Goal: Transaction & Acquisition: Purchase product/service

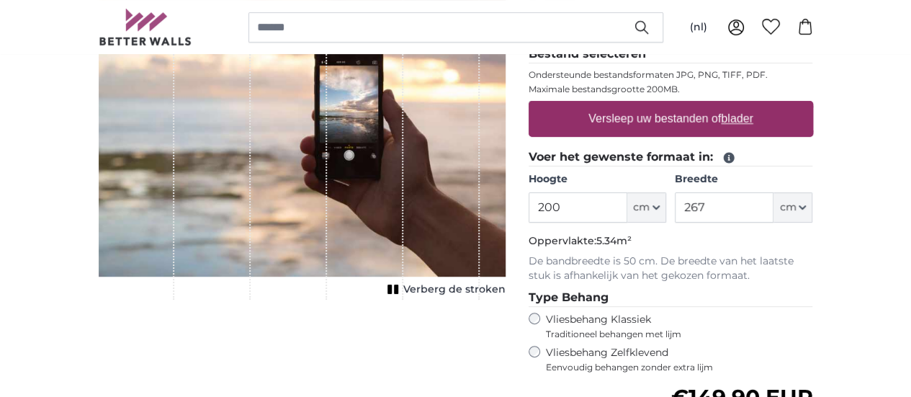
click at [726, 120] on label "Versleep uw bestanden of blader" at bounding box center [671, 118] width 177 height 29
click at [726, 105] on input "Versleep uw bestanden of blader" at bounding box center [671, 103] width 285 height 4
type input "**********"
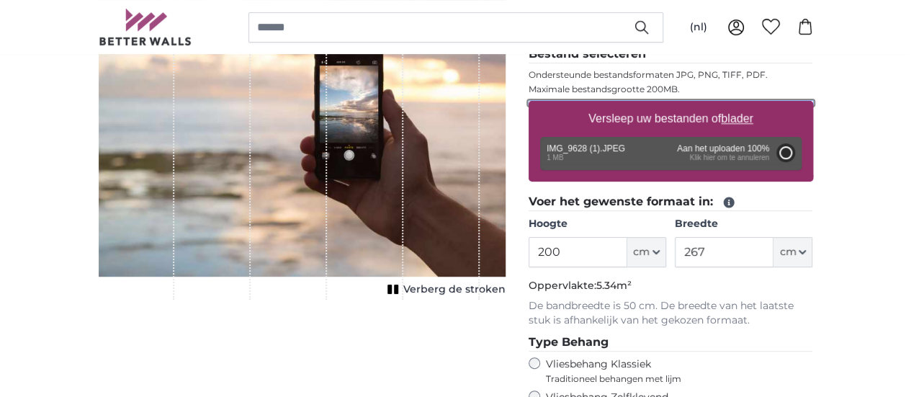
type input "149.3"
type input "112"
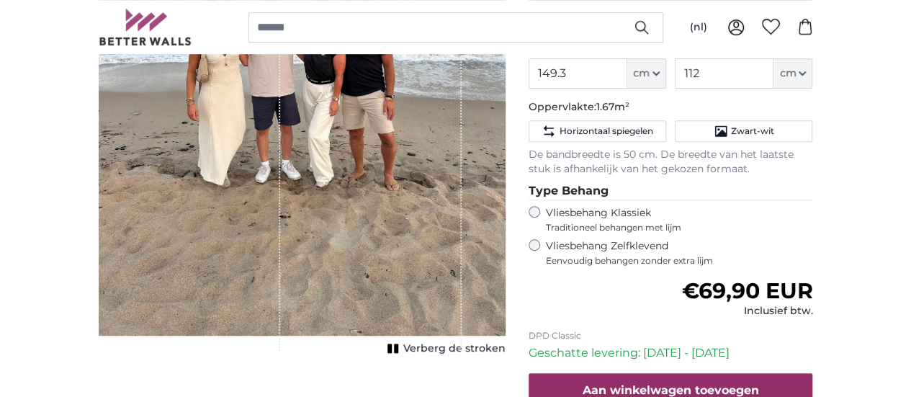
scroll to position [432, 0]
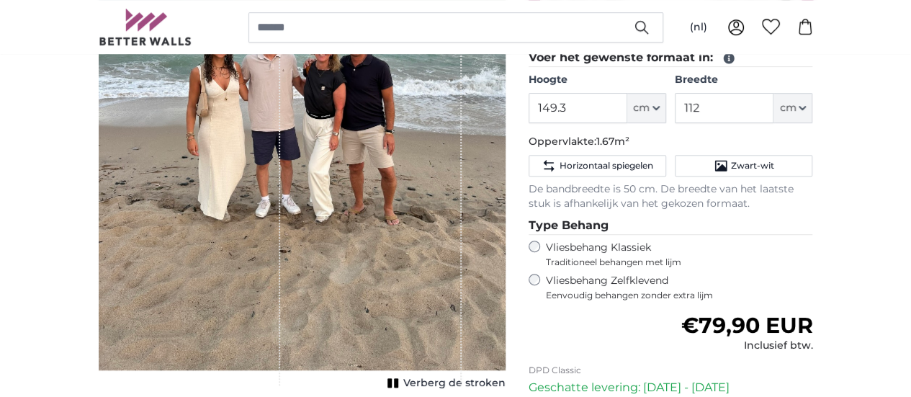
click at [427, 234] on div "1 of 1" at bounding box center [371, 106] width 182 height 558
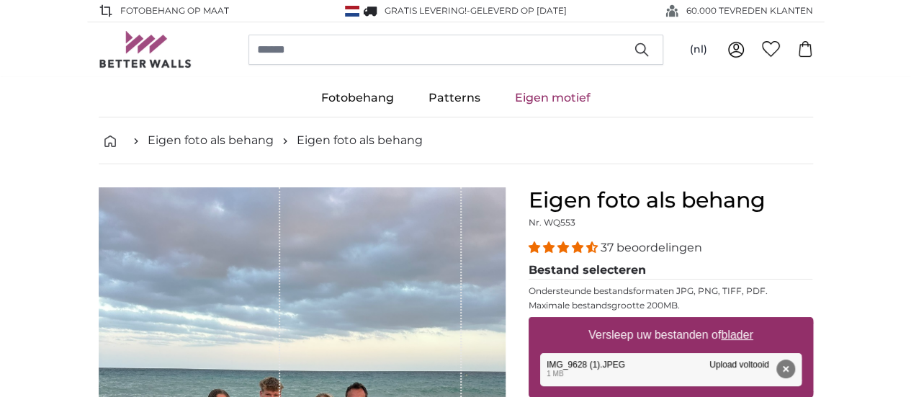
scroll to position [144, 0]
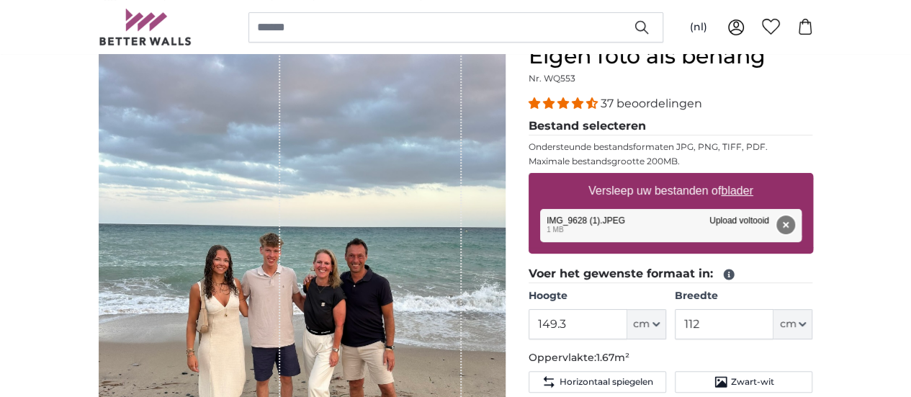
click at [795, 227] on button "Verwijderen" at bounding box center [785, 224] width 19 height 19
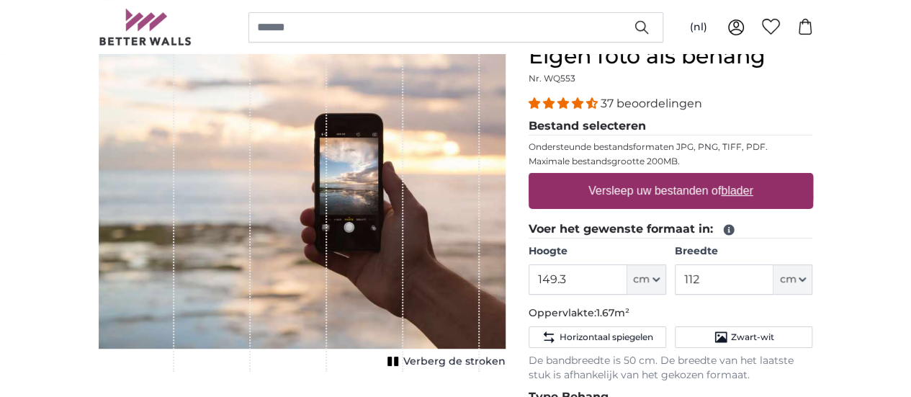
click at [703, 197] on label "Versleep uw bestanden of blader" at bounding box center [671, 191] width 177 height 29
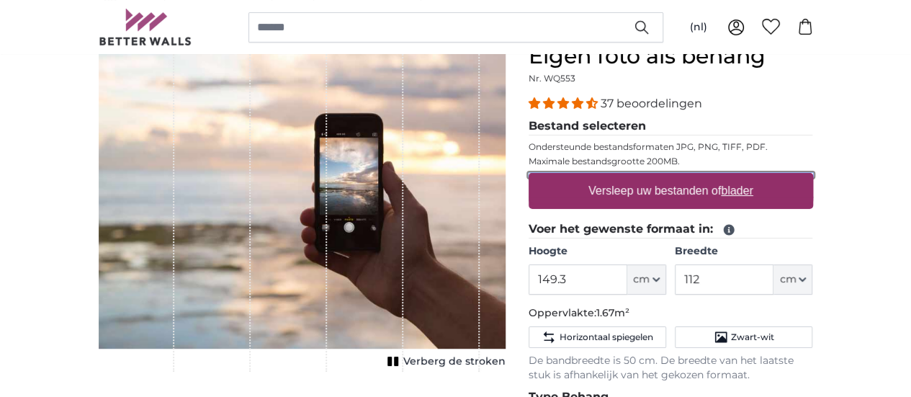
click at [703, 177] on input "Versleep uw bestanden of blader" at bounding box center [671, 175] width 285 height 4
type input "**********"
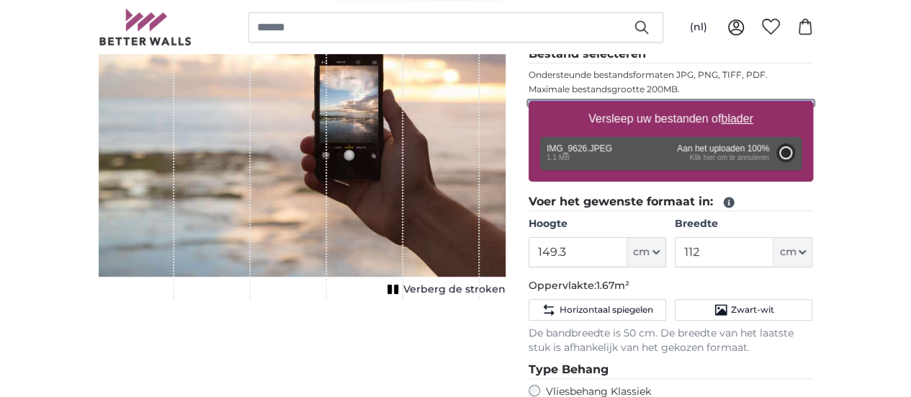
type input "112"
type input "149"
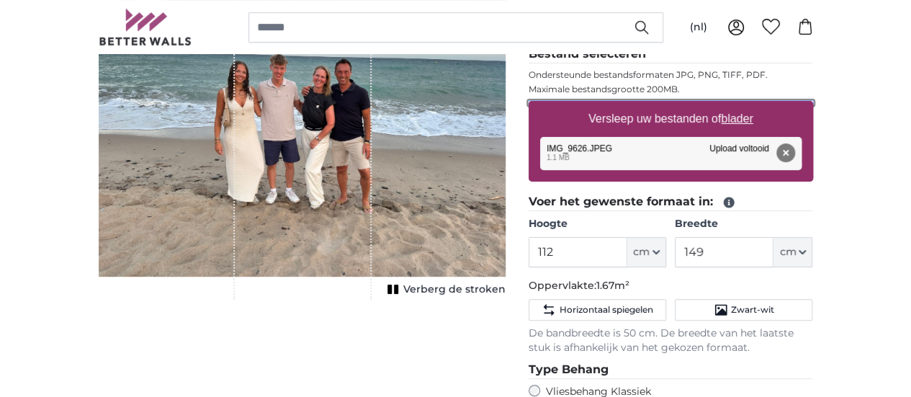
scroll to position [288, 0]
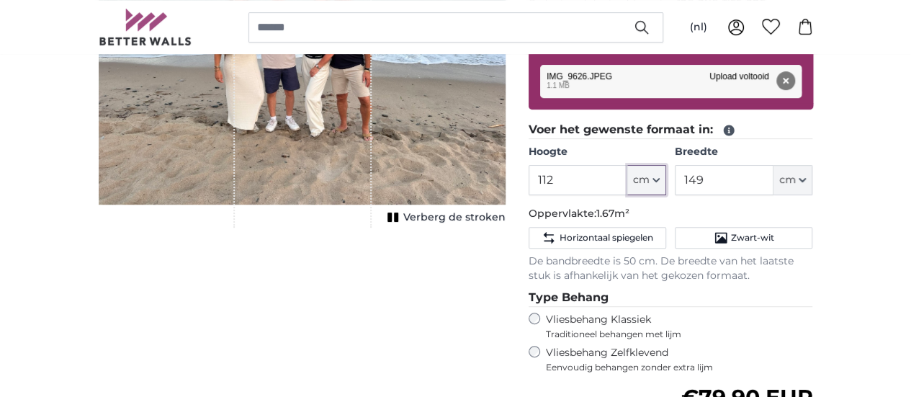
click at [660, 181] on icon "button" at bounding box center [656, 180] width 7 height 7
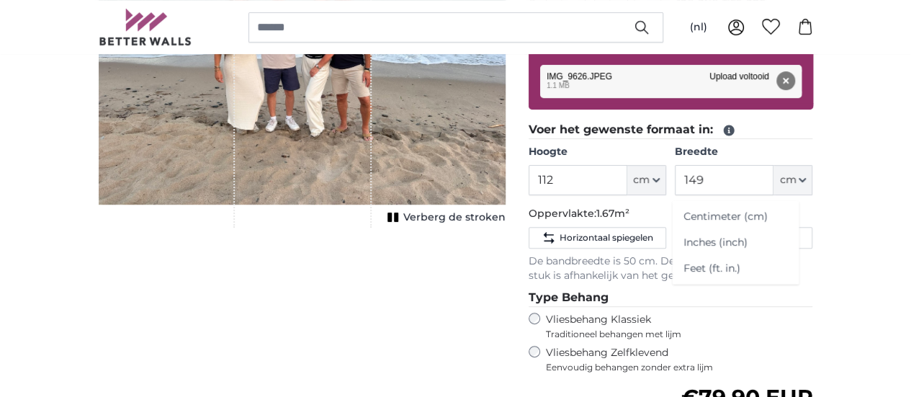
click at [733, 218] on link "Centimeter (cm)" at bounding box center [735, 217] width 127 height 26
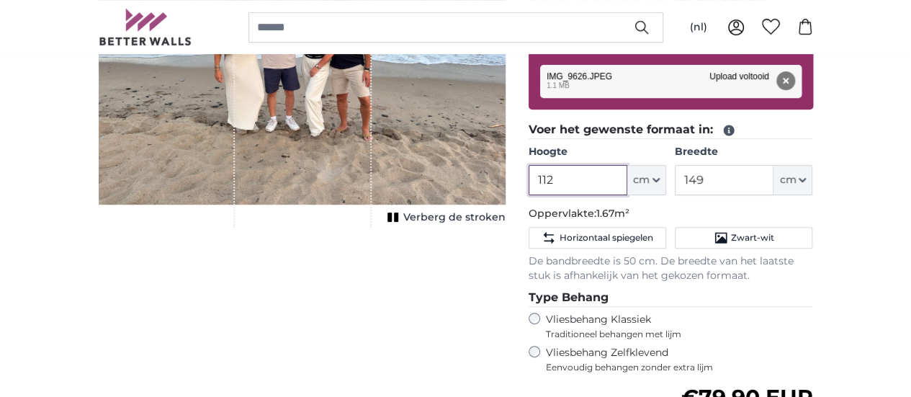
drag, startPoint x: 655, startPoint y: 179, endPoint x: 594, endPoint y: 186, distance: 61.0
click at [595, 186] on product-detail "Annuleren Afbeelding bijsnijden Verberg de stroken Eigen foto als behang Nr. WQ…" at bounding box center [456, 248] width 738 height 744
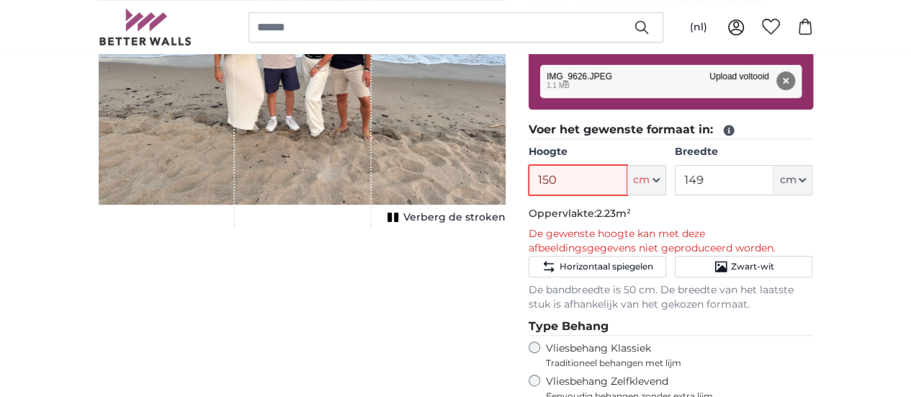
type input "150"
click at [750, 210] on p "Oppervlakte: 2.23m²" at bounding box center [671, 214] width 285 height 14
click at [666, 177] on button "cm" at bounding box center [647, 180] width 39 height 30
click at [628, 184] on input "150" at bounding box center [578, 180] width 99 height 30
drag, startPoint x: 644, startPoint y: 179, endPoint x: 624, endPoint y: 179, distance: 20.2
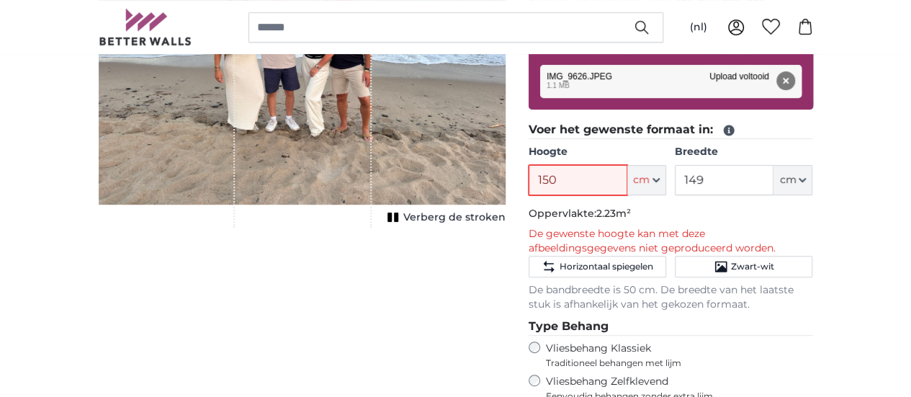
click at [624, 179] on input "150" at bounding box center [578, 180] width 99 height 30
click at [795, 84] on button "Verwijderen" at bounding box center [785, 80] width 19 height 19
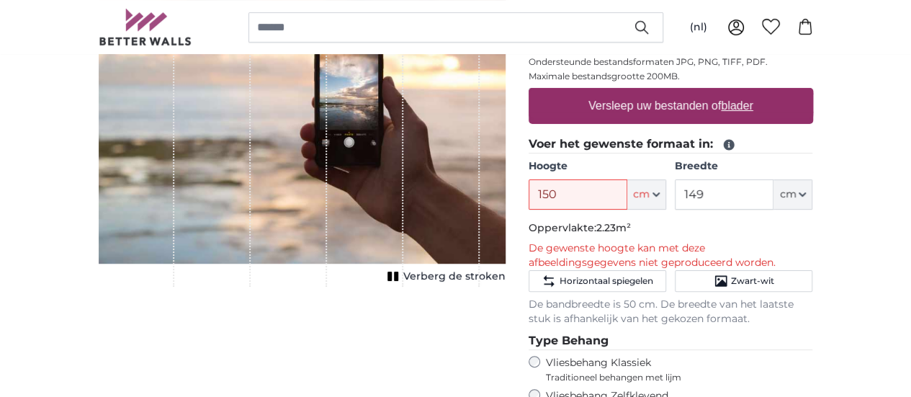
scroll to position [144, 0]
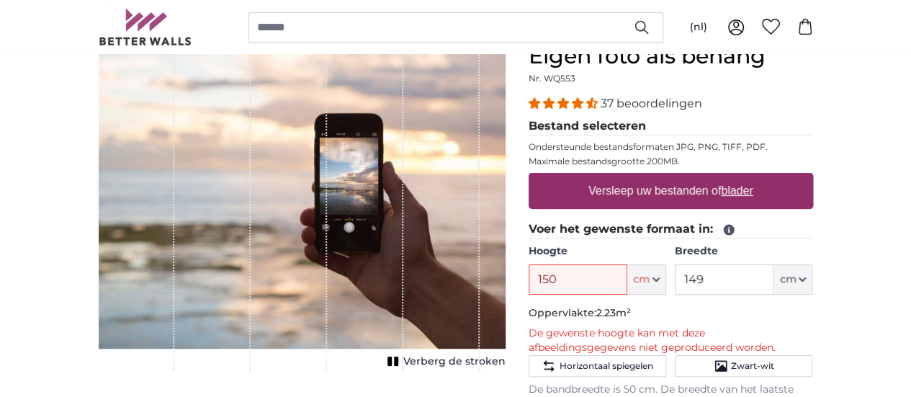
click at [753, 191] on u "blader" at bounding box center [737, 190] width 32 height 12
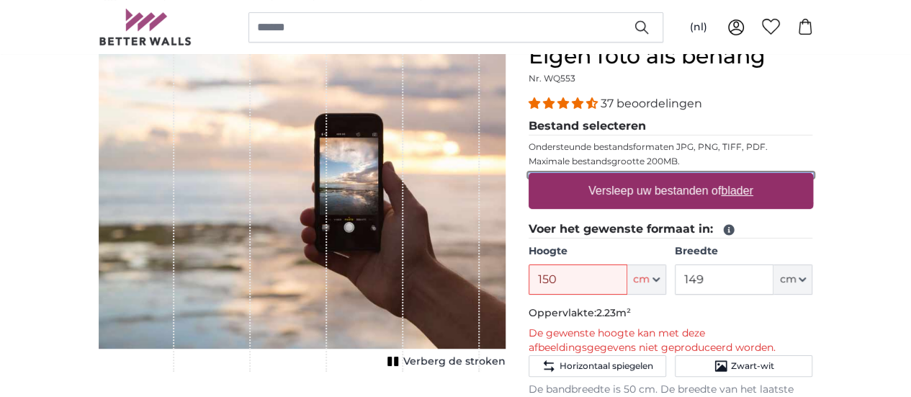
click at [813, 177] on input "Versleep uw bestanden of blader" at bounding box center [671, 175] width 285 height 4
type input "**********"
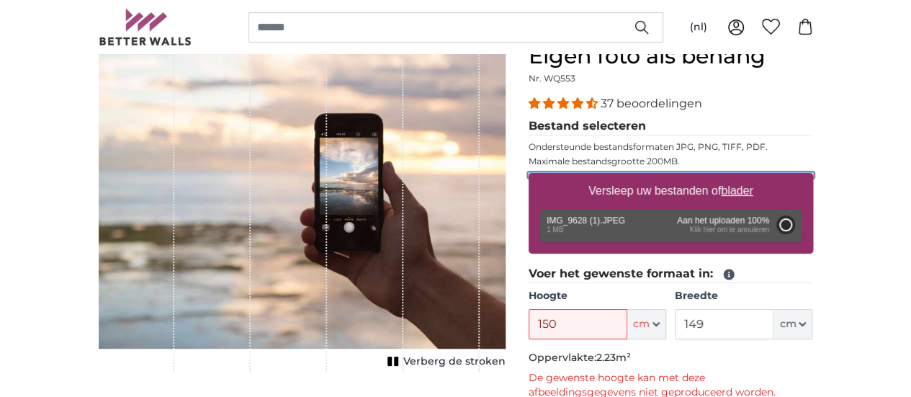
type input "149.3"
type input "112"
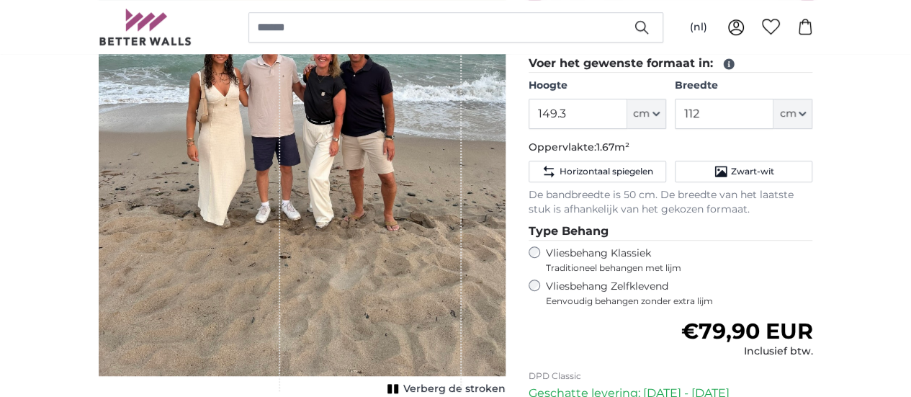
scroll to position [360, 0]
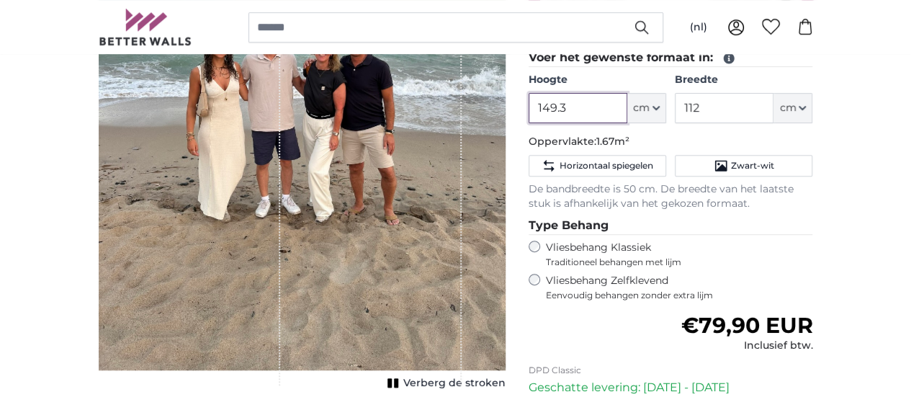
drag, startPoint x: 674, startPoint y: 104, endPoint x: 595, endPoint y: 111, distance: 79.5
click at [595, 111] on product-detail "Annuleren Afbeelding bijsnijden Verberg de stroken Eigen foto als behang Nr. WQ…" at bounding box center [456, 176] width 738 height 744
type input "180"
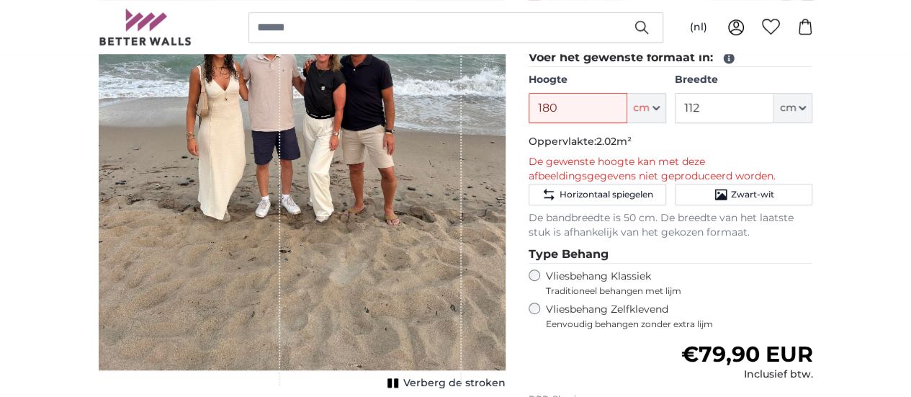
click at [517, 131] on div "Annuleren Afbeelding bijsnijden Verberg de stroken" at bounding box center [302, 202] width 430 height 750
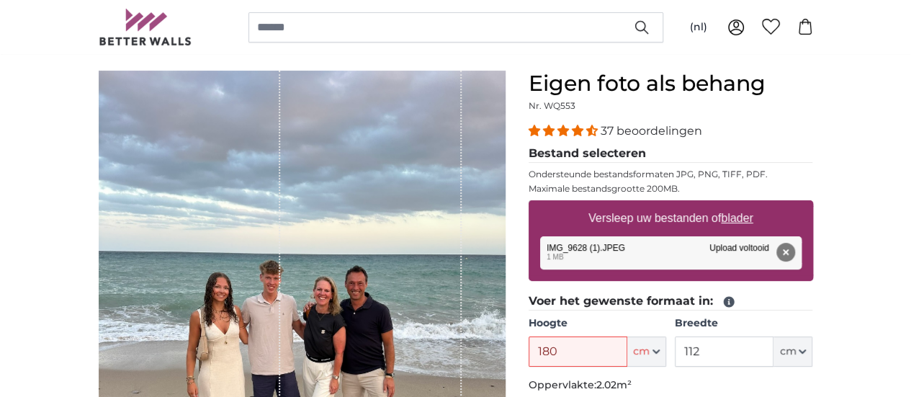
scroll to position [72, 0]
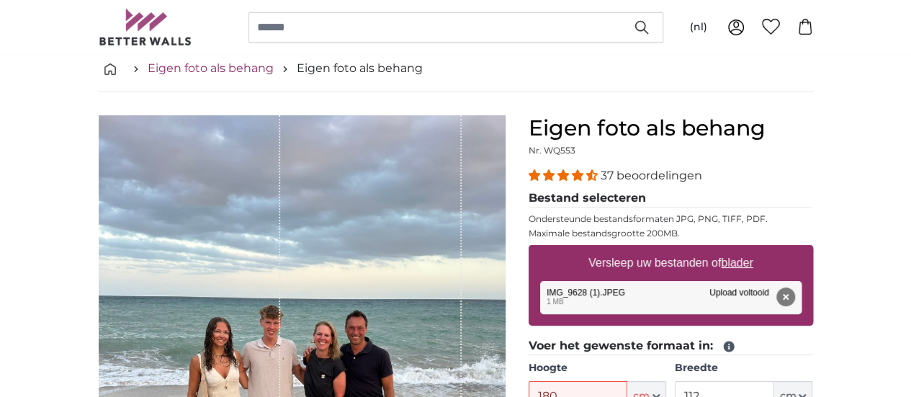
click at [161, 71] on link "Eigen foto als behang" at bounding box center [211, 68] width 126 height 17
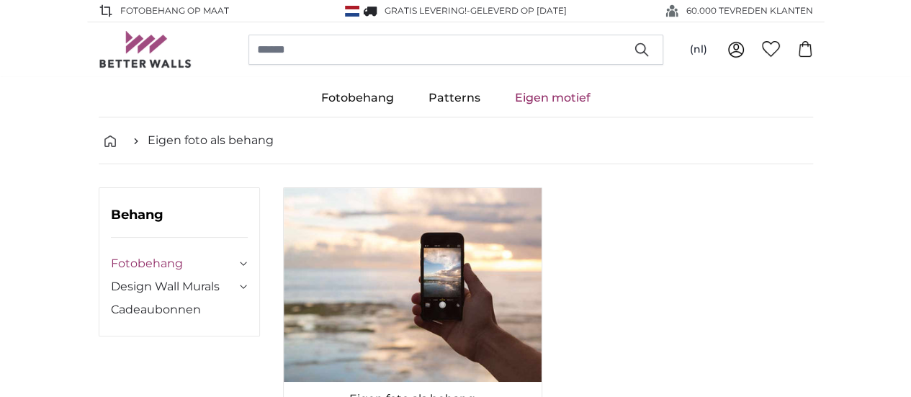
click at [111, 268] on link "Fotobehang" at bounding box center [173, 263] width 125 height 17
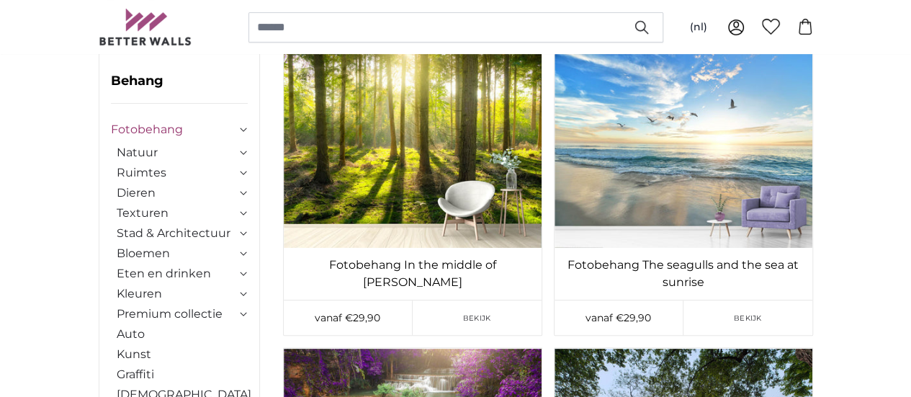
scroll to position [144, 0]
